Goal: Browse casually

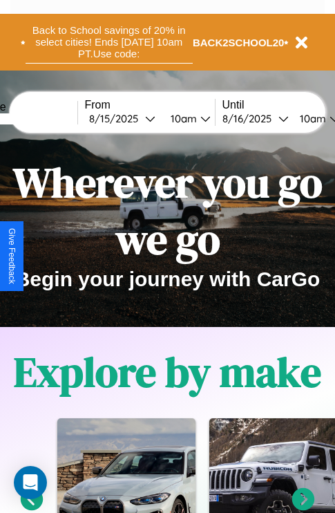
click at [109, 42] on button "Back to School savings of 20% in select cities! Ends [DATE] 10am PT. Use code:" at bounding box center [109, 42] width 167 height 43
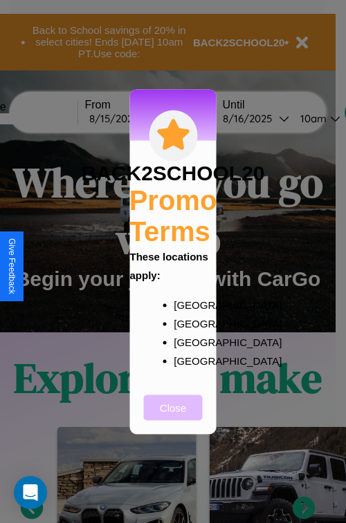
click at [173, 417] on button "Close" at bounding box center [173, 408] width 59 height 26
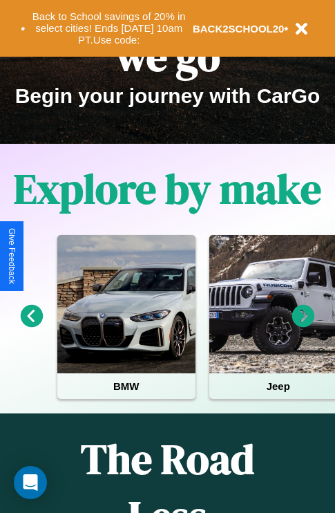
scroll to position [213, 0]
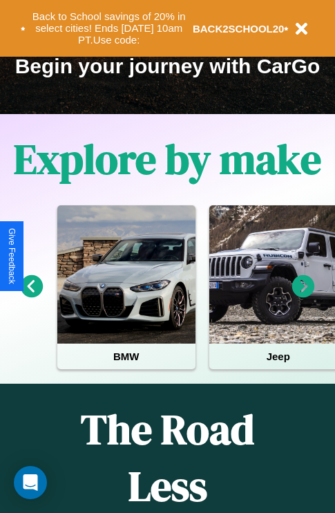
click at [31, 296] on icon at bounding box center [32, 286] width 23 height 23
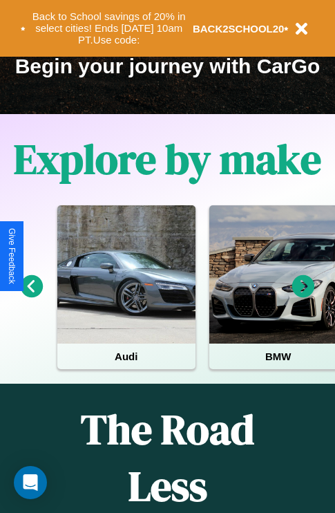
click at [303, 296] on icon at bounding box center [303, 286] width 23 height 23
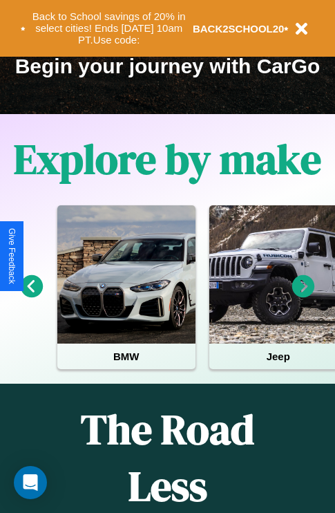
click at [303, 296] on icon at bounding box center [303, 286] width 23 height 23
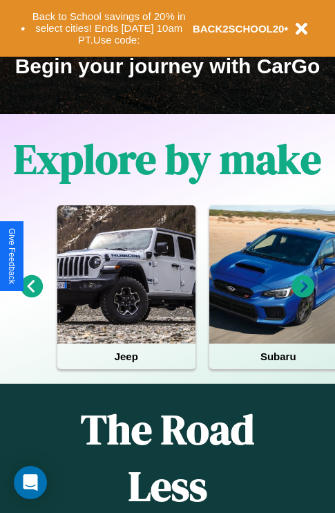
click at [303, 296] on icon at bounding box center [303, 286] width 23 height 23
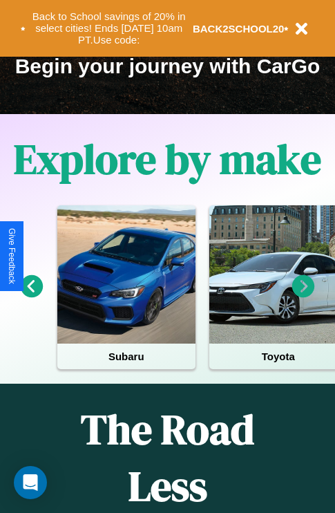
click at [303, 296] on icon at bounding box center [303, 286] width 23 height 23
